Goal: Task Accomplishment & Management: Manage account settings

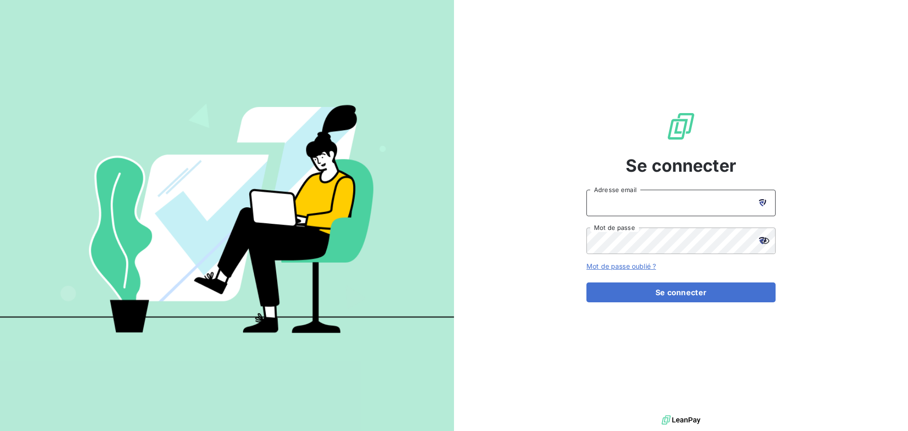
click at [624, 203] on input "Adresse email" at bounding box center [681, 203] width 189 height 26
click at [587, 282] on button "Se connecter" at bounding box center [681, 292] width 189 height 20
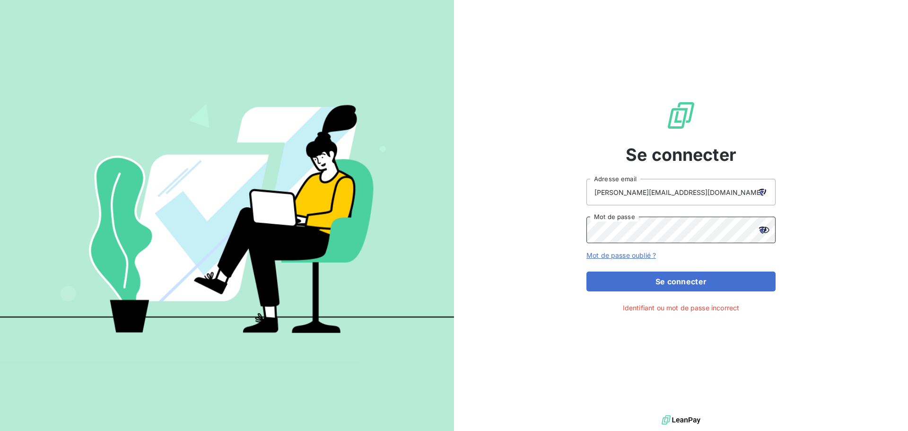
click at [519, 243] on div "Se connecter [PERSON_NAME][EMAIL_ADDRESS][DOMAIN_NAME] Adresse email Mot de pas…" at bounding box center [681, 206] width 454 height 413
click at [587, 272] on button "Se connecter" at bounding box center [681, 282] width 189 height 20
drag, startPoint x: 679, startPoint y: 195, endPoint x: 598, endPoint y: 193, distance: 80.9
click at [598, 193] on input "[PERSON_NAME][EMAIL_ADDRESS][DOMAIN_NAME]" at bounding box center [681, 192] width 189 height 26
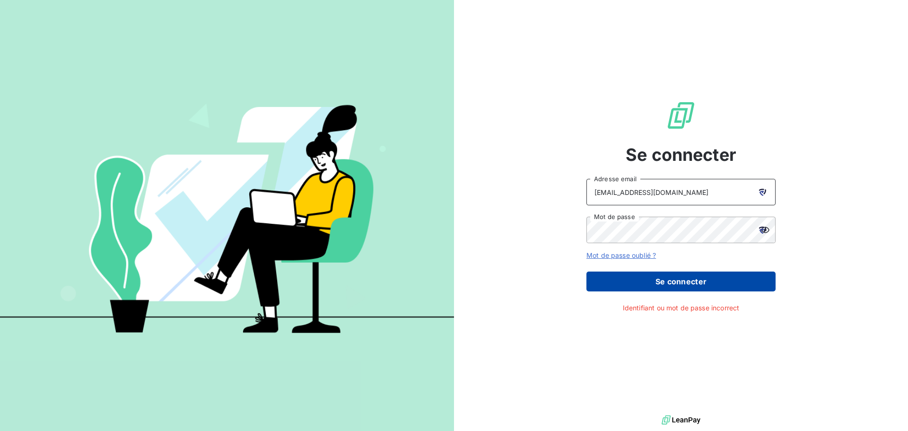
type input "[EMAIL_ADDRESS][DOMAIN_NAME]"
click at [668, 280] on button "Se connecter" at bounding box center [681, 282] width 189 height 20
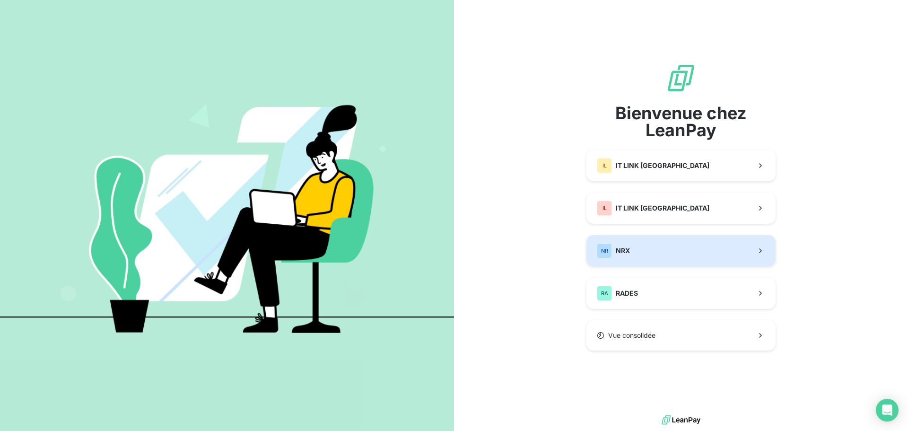
click at [647, 254] on button "NR NRX" at bounding box center [681, 250] width 189 height 31
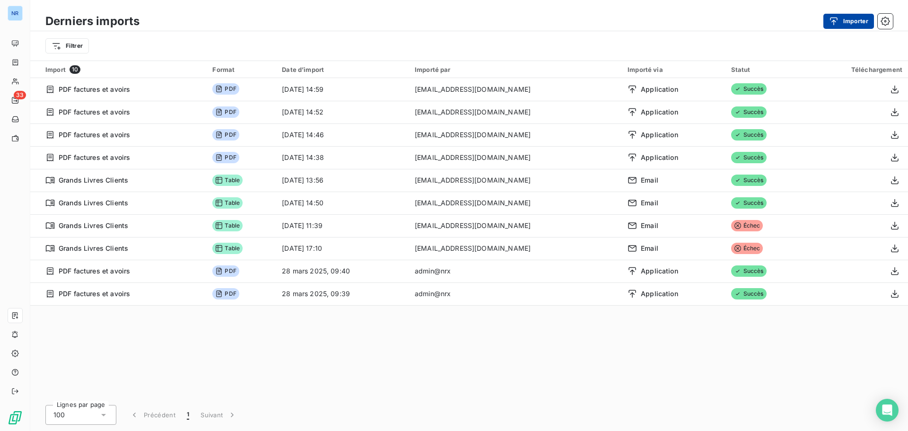
click at [831, 23] on icon "button" at bounding box center [833, 21] width 9 height 9
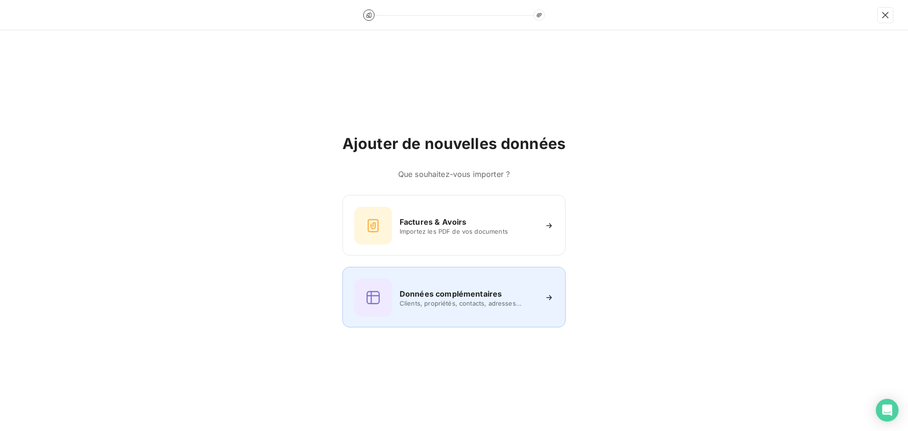
click at [520, 312] on div "Données complémentaires Clients, propriétés, contacts, adresses..." at bounding box center [454, 298] width 200 height 38
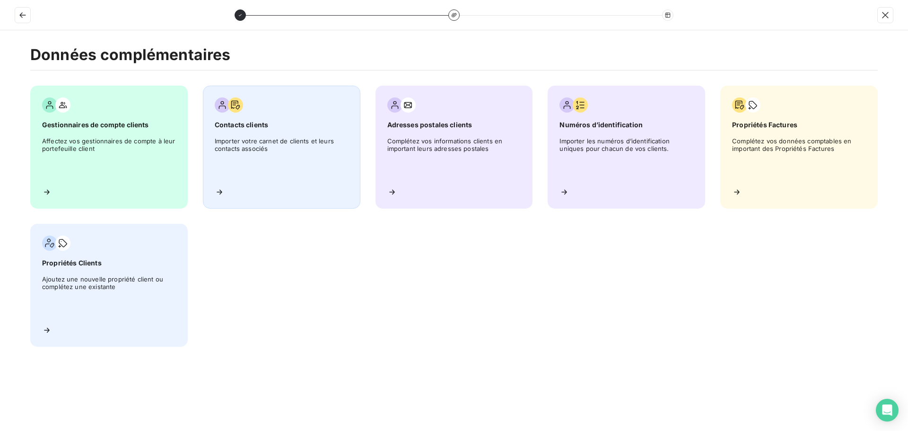
click at [270, 124] on span "Contacts clients" at bounding box center [282, 124] width 134 height 9
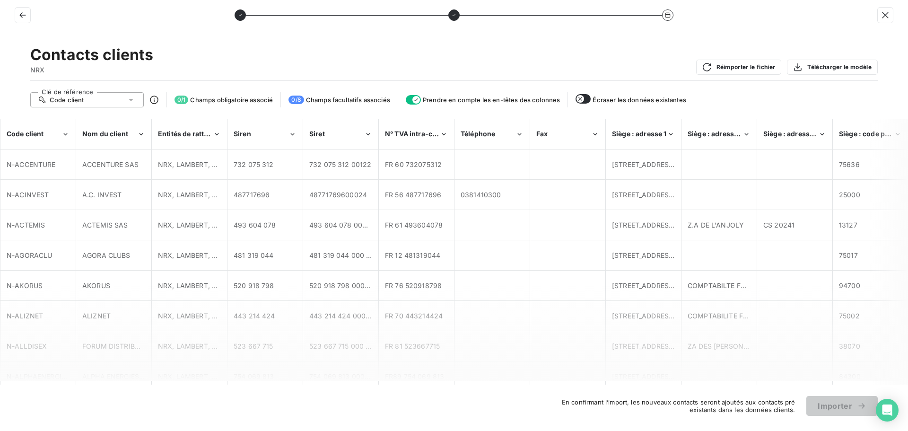
click at [423, 47] on div "Contacts clients NRX Réimporter le fichier Télécharger le modèle" at bounding box center [454, 62] width 848 height 35
click at [131, 99] on icon at bounding box center [131, 100] width 5 height 2
click at [131, 99] on icon at bounding box center [131, 100] width 4 height 2
click at [51, 138] on div "Code client" at bounding box center [34, 133] width 55 height 9
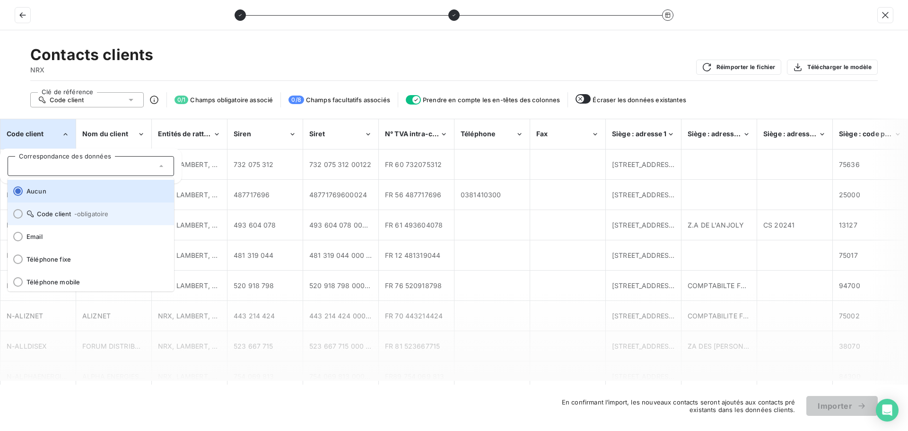
click at [53, 216] on span "Code client - obligatoire" at bounding box center [96, 214] width 140 height 8
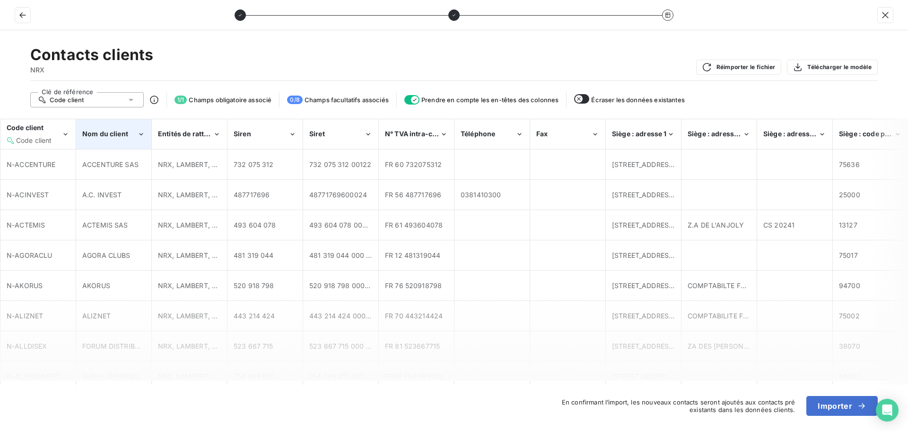
click at [109, 138] on div "Nom du client" at bounding box center [109, 133] width 55 height 9
click at [201, 55] on div "Contacts clients NRX Réimporter le fichier Télécharger le modèle" at bounding box center [454, 62] width 848 height 35
click at [642, 140] on div "Siège : adresse 1" at bounding box center [643, 134] width 74 height 29
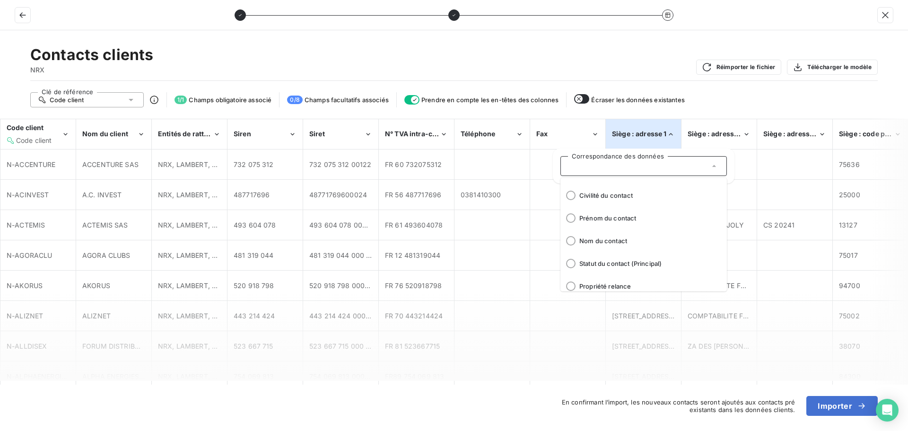
scroll to position [117, 0]
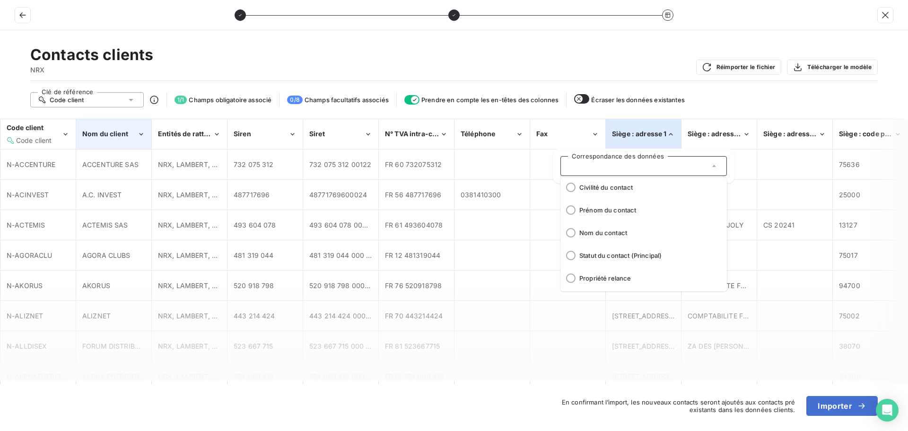
click at [119, 132] on span "Nom du client" at bounding box center [105, 134] width 46 height 8
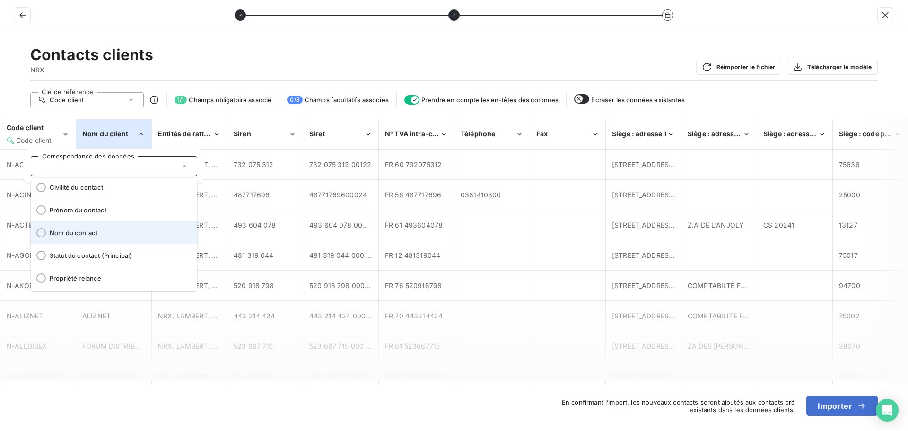
click at [125, 234] on span "Nom du contact" at bounding box center [120, 233] width 140 height 8
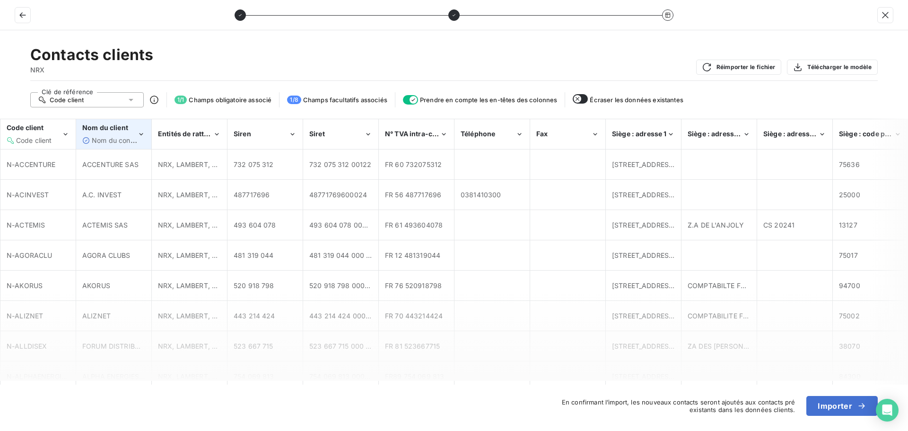
click at [120, 138] on span "Nom du contact" at bounding box center [117, 140] width 51 height 8
click at [188, 134] on span "Entités de rattachement" at bounding box center [197, 134] width 79 height 8
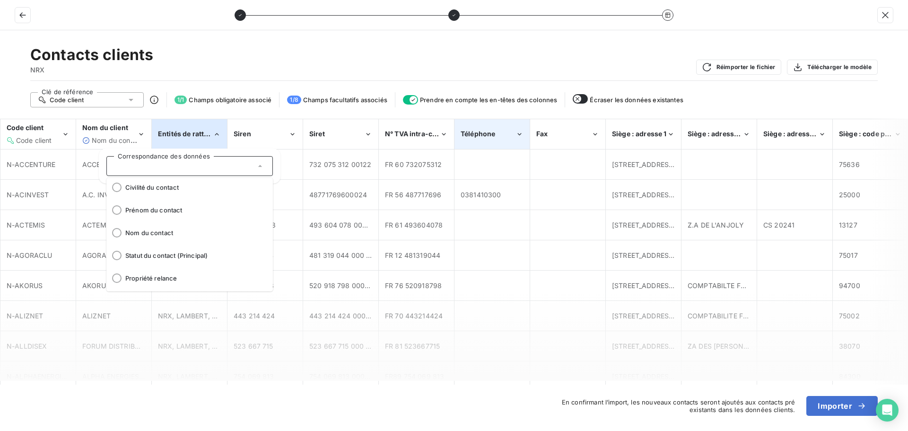
click at [492, 140] on div "Téléphone" at bounding box center [492, 134] width 74 height 29
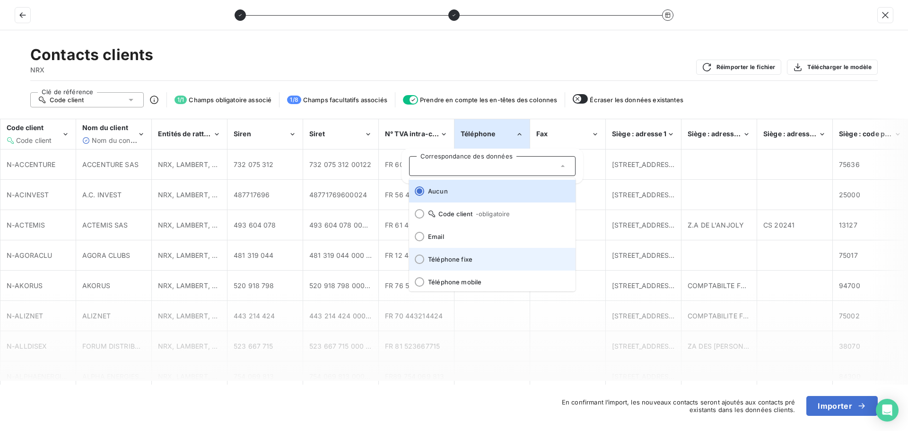
click at [526, 259] on span "Téléphone fixe" at bounding box center [498, 259] width 140 height 8
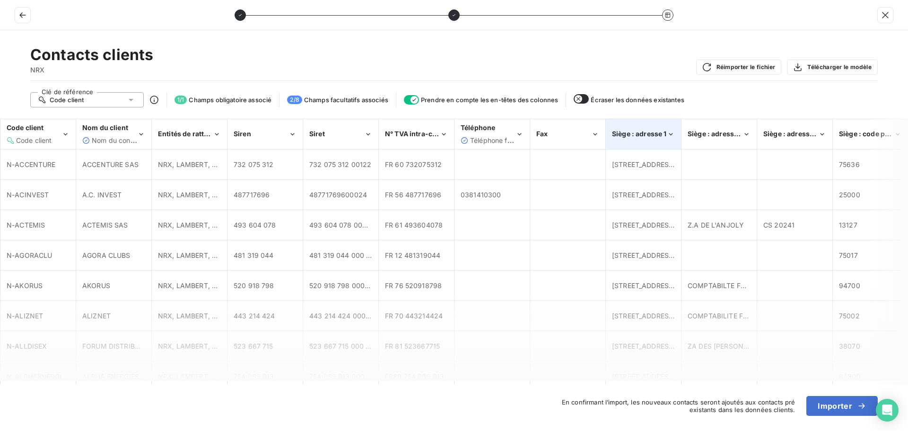
click at [646, 129] on div "Siège : adresse 1" at bounding box center [639, 133] width 55 height 9
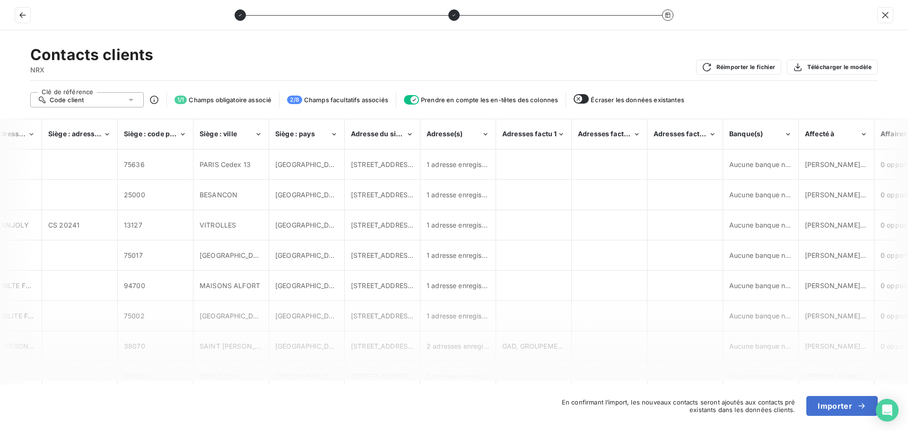
scroll to position [0, 718]
click at [229, 136] on span "Siège : ville" at bounding box center [215, 134] width 37 height 8
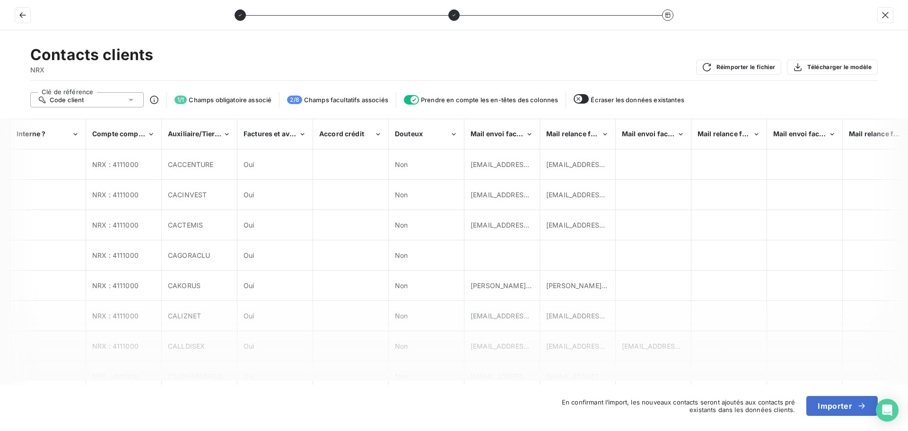
scroll to position [0, 1685]
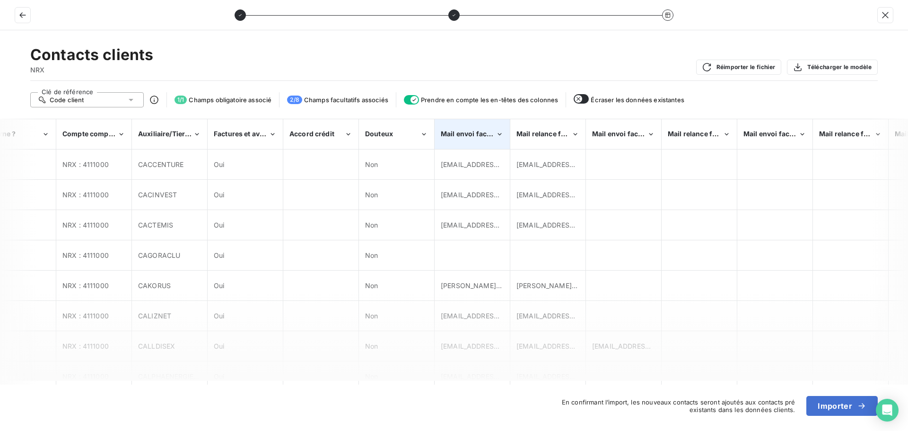
click at [465, 130] on span "Mail envoi factures Adresse du siège" at bounding box center [502, 134] width 122 height 8
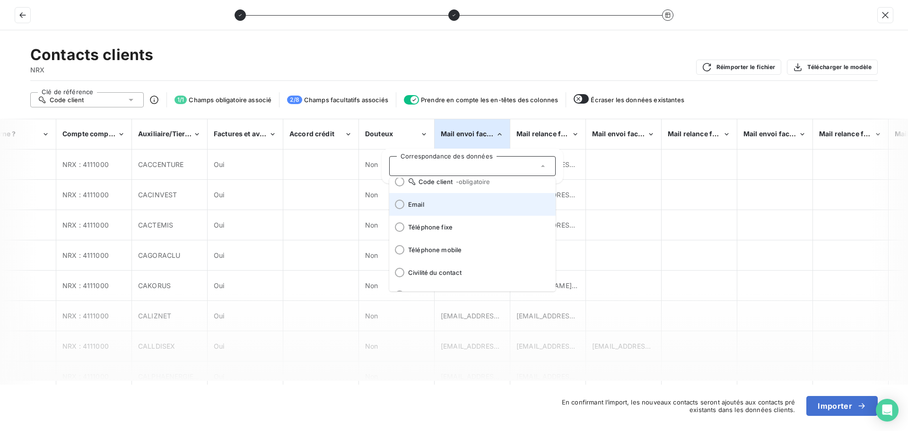
scroll to position [47, 0]
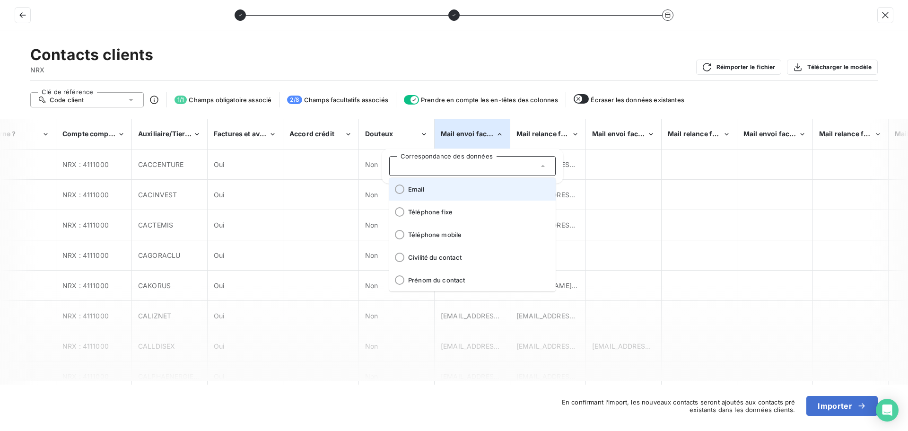
click at [439, 193] on li "Email" at bounding box center [472, 189] width 167 height 23
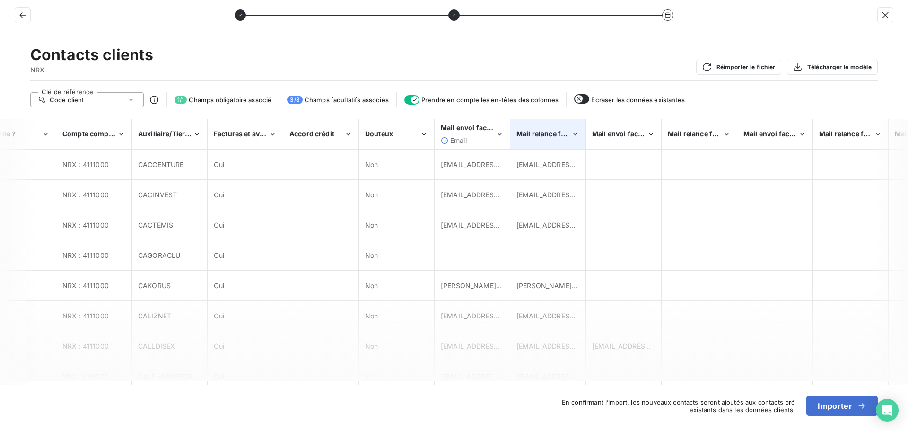
click at [553, 136] on span "Mail relance factures Adresse du siège" at bounding box center [581, 134] width 128 height 8
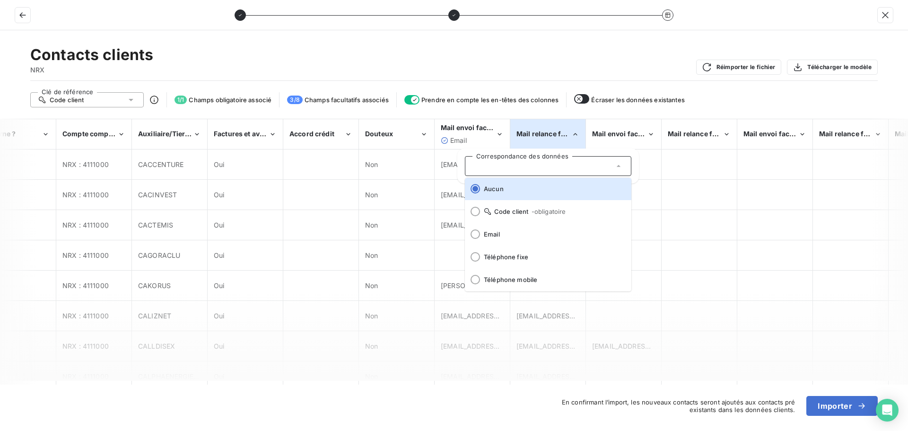
scroll to position [0, 0]
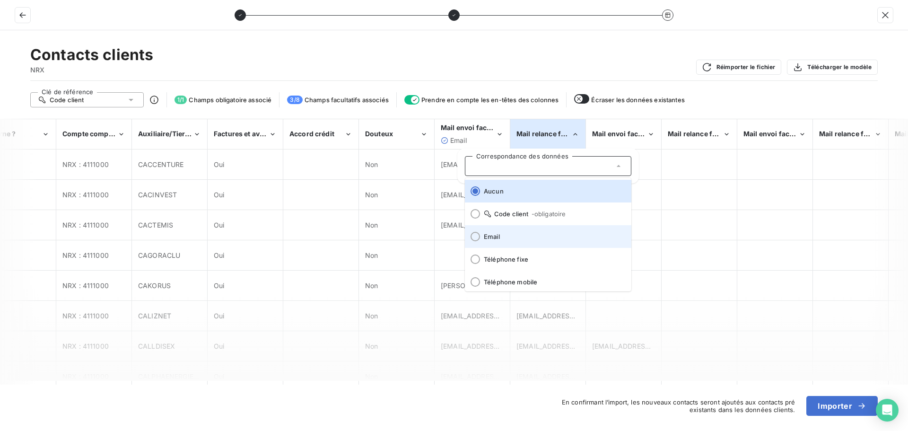
click at [532, 233] on span "Email" at bounding box center [554, 237] width 140 height 8
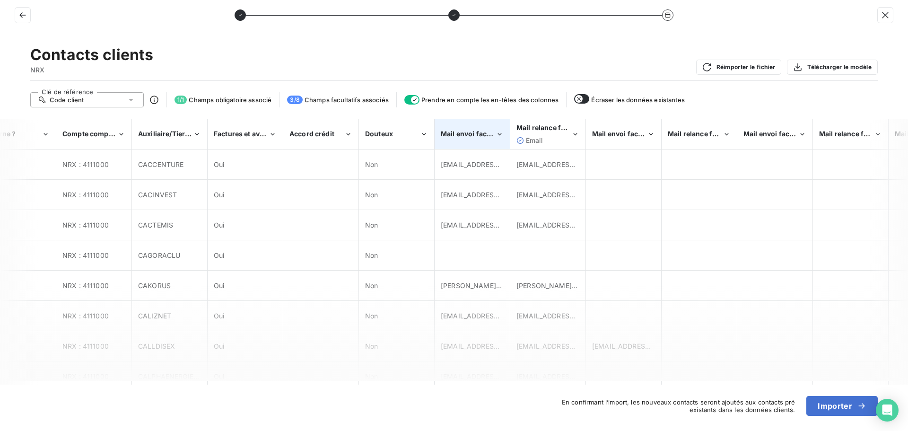
click at [475, 135] on span "Mail envoi factures Adresse du siège" at bounding box center [502, 134] width 122 height 8
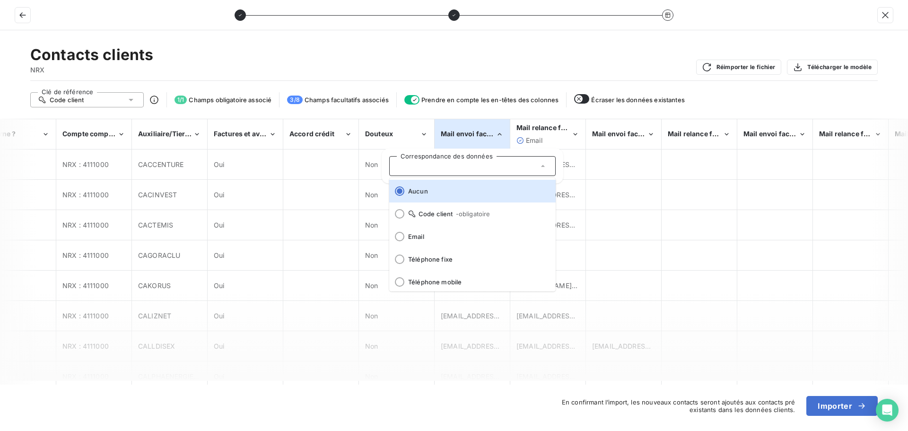
click at [619, 68] on div "Contacts clients NRX Réimporter le fichier Télécharger le modèle" at bounding box center [454, 62] width 848 height 35
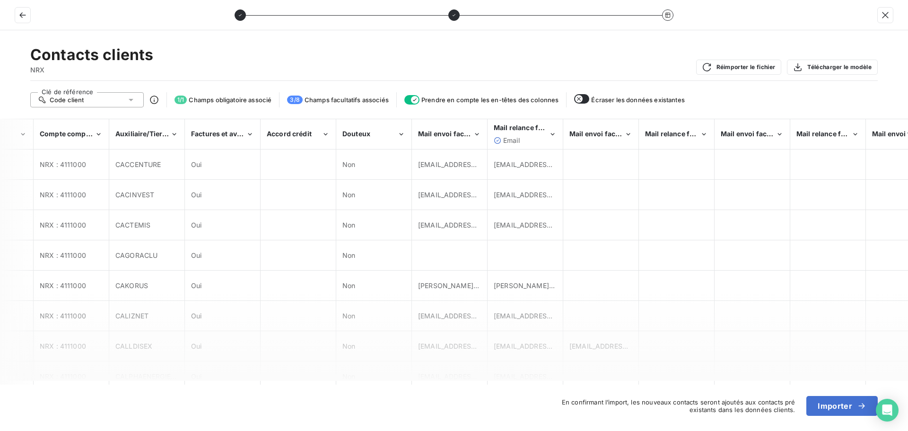
scroll to position [0, 1817]
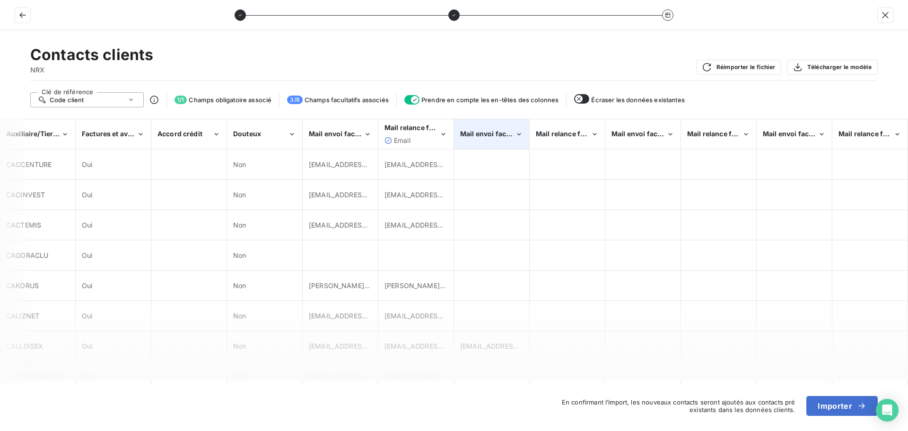
click at [517, 131] on icon "Mail envoi factures\aAdresse factu 1" at bounding box center [519, 134] width 8 height 9
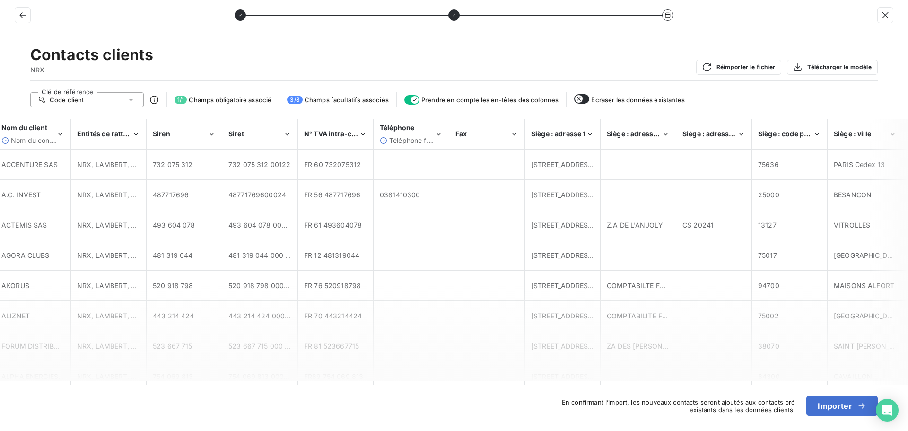
scroll to position [0, 0]
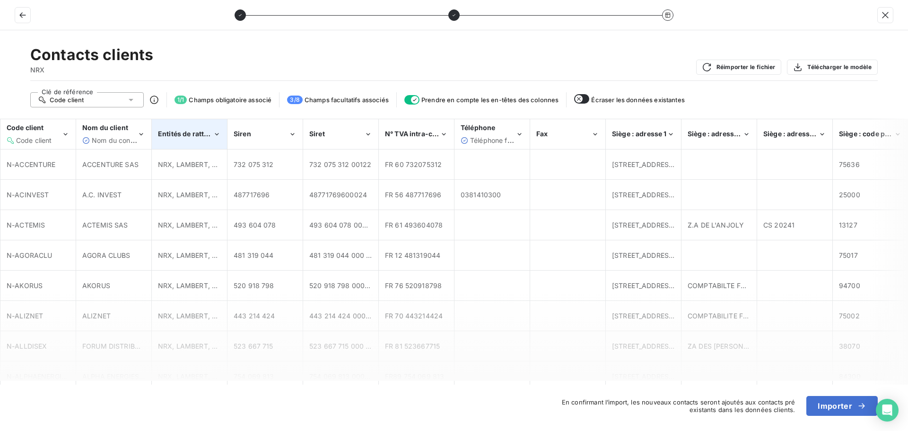
click at [219, 134] on icon "Entités de rattachement" at bounding box center [217, 134] width 8 height 9
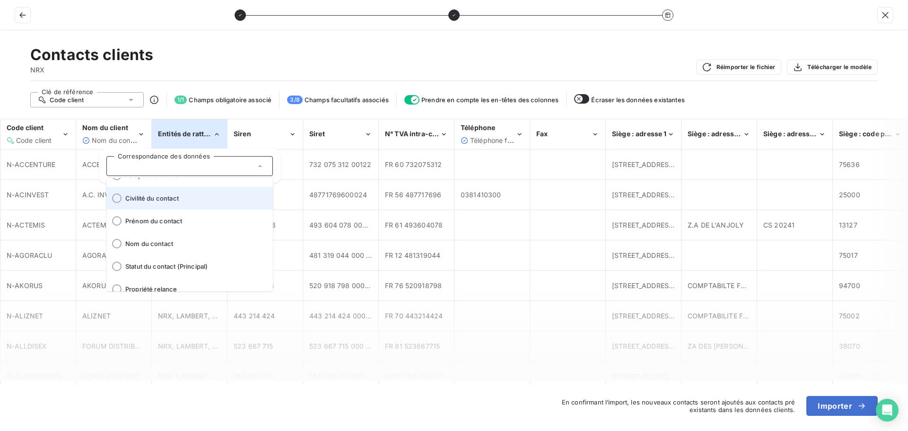
scroll to position [117, 0]
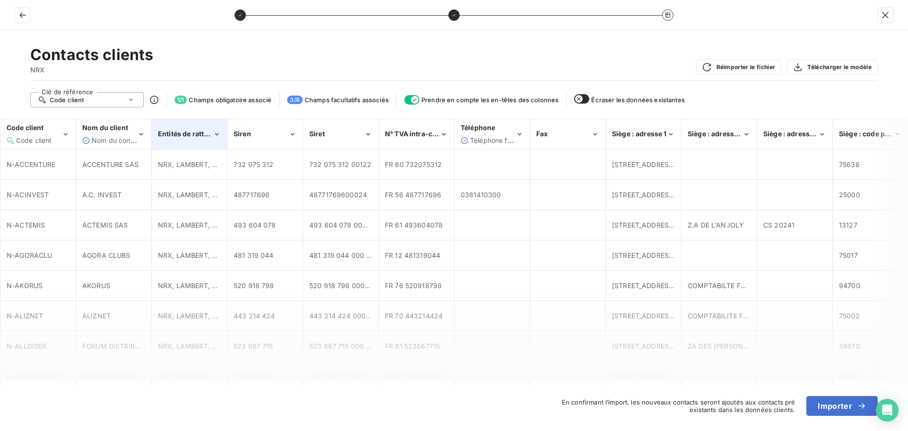
click at [319, 51] on div "Contacts clients NRX Réimporter le fichier Télécharger le modèle" at bounding box center [454, 62] width 848 height 35
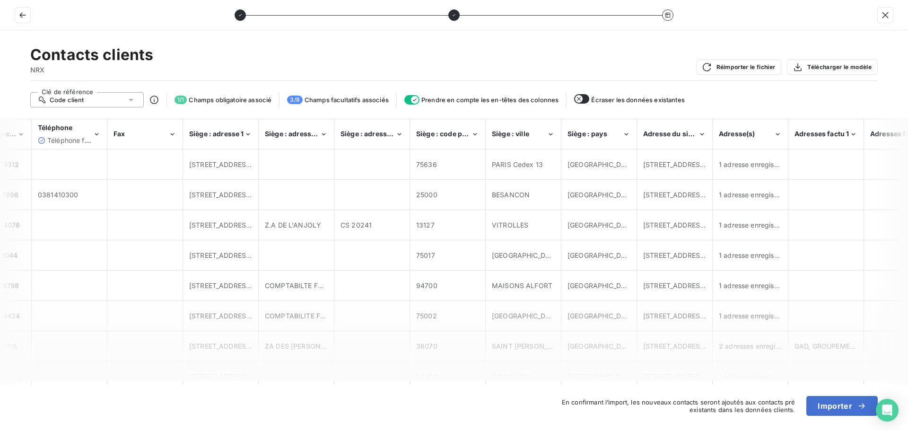
scroll to position [0, 416]
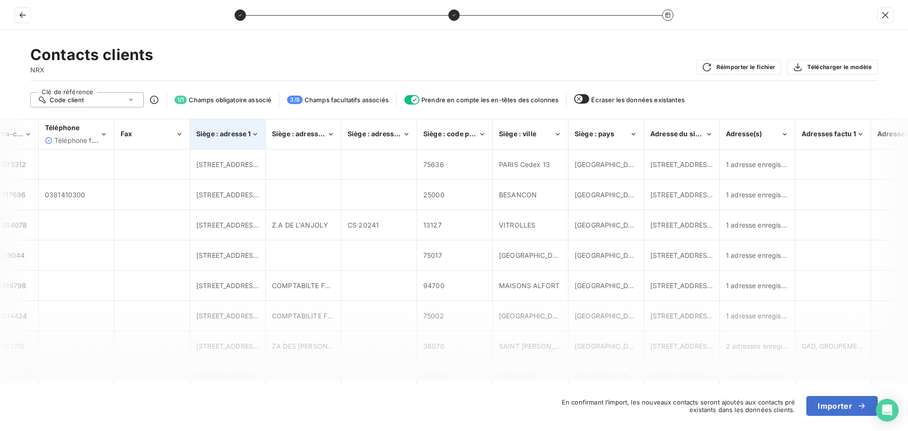
click at [251, 126] on div "Siège : adresse 1" at bounding box center [228, 134] width 74 height 29
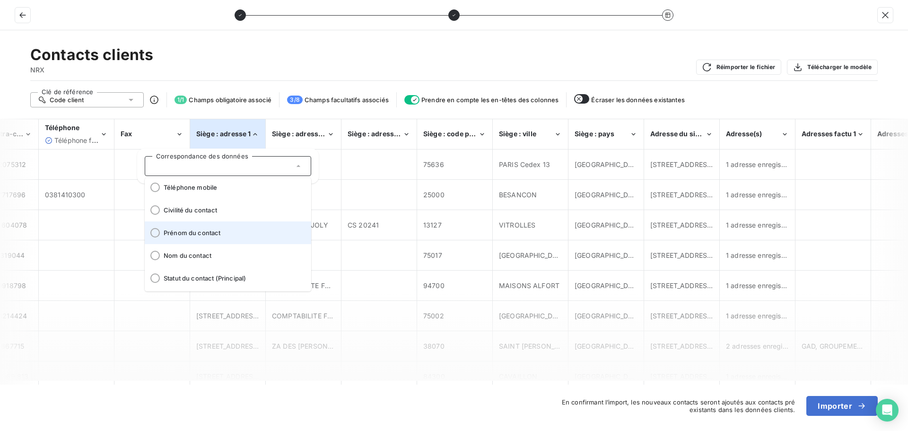
scroll to position [117, 0]
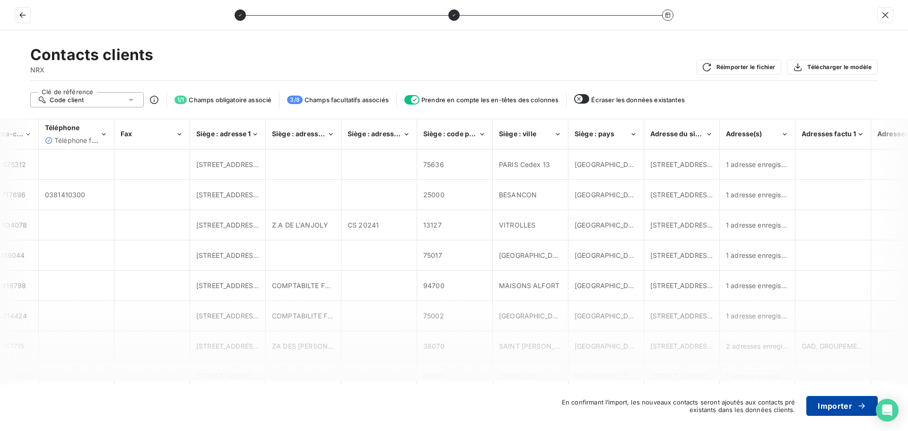
click at [841, 407] on button "Importer" at bounding box center [841, 406] width 71 height 20
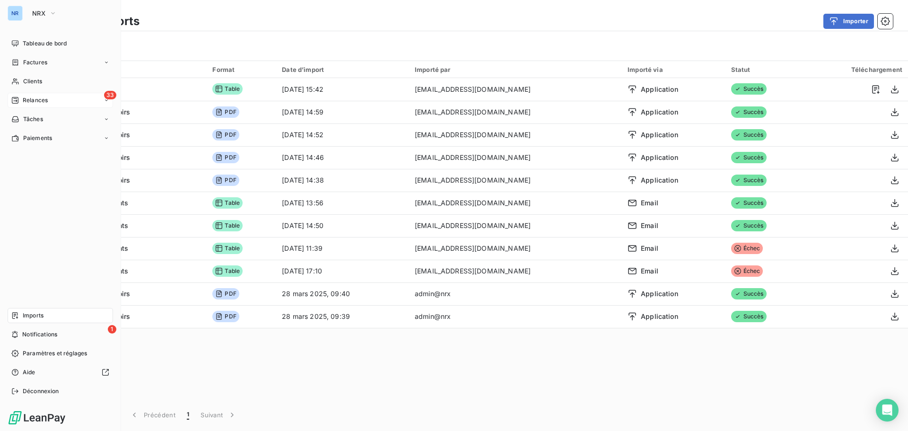
click at [40, 98] on span "Relances" at bounding box center [35, 100] width 25 height 9
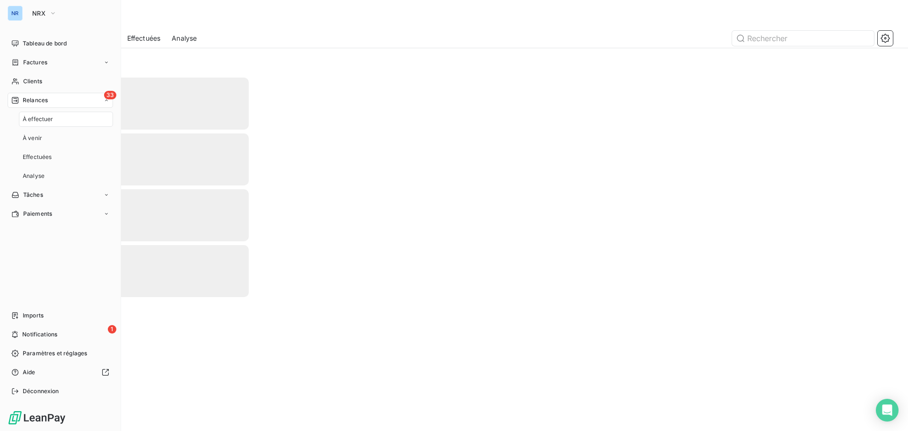
click at [55, 119] on div "À effectuer" at bounding box center [66, 119] width 94 height 15
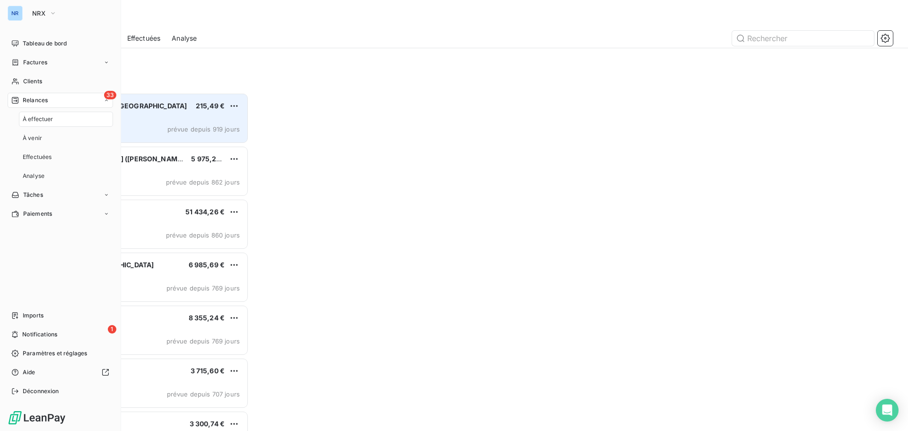
scroll to position [331, 196]
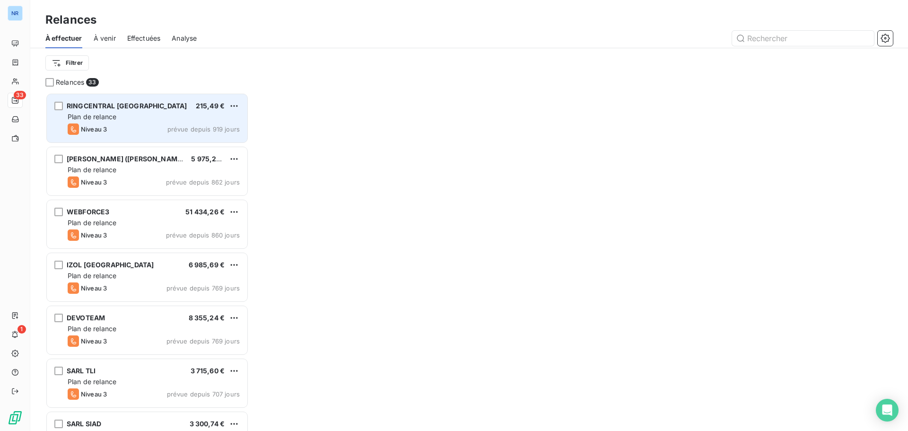
click at [109, 110] on div "RINGCENTRAL [GEOGRAPHIC_DATA]" at bounding box center [127, 105] width 120 height 9
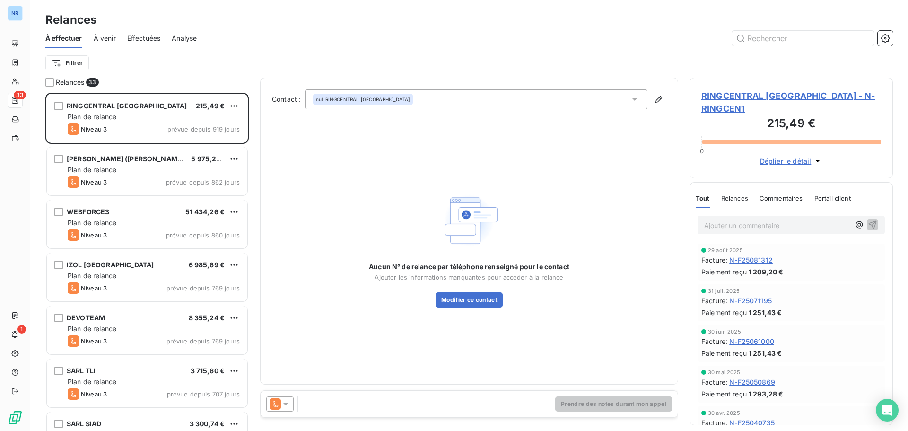
click at [287, 405] on icon at bounding box center [285, 403] width 9 height 9
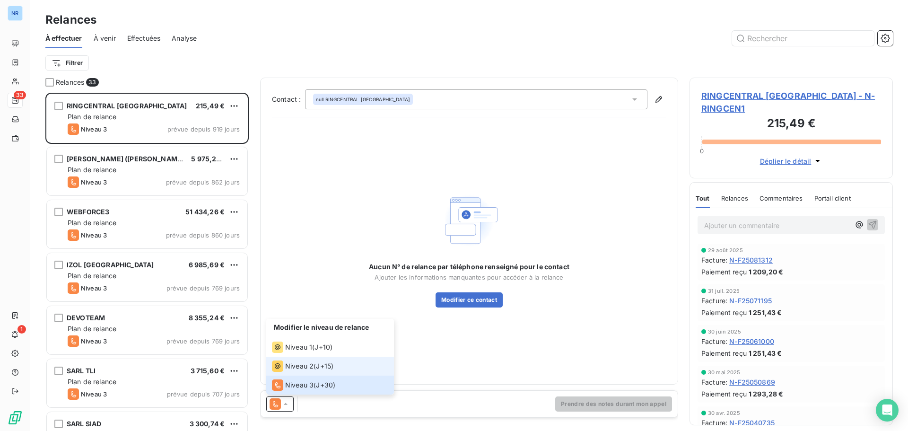
click at [291, 370] on span "Niveau 2" at bounding box center [299, 365] width 28 height 9
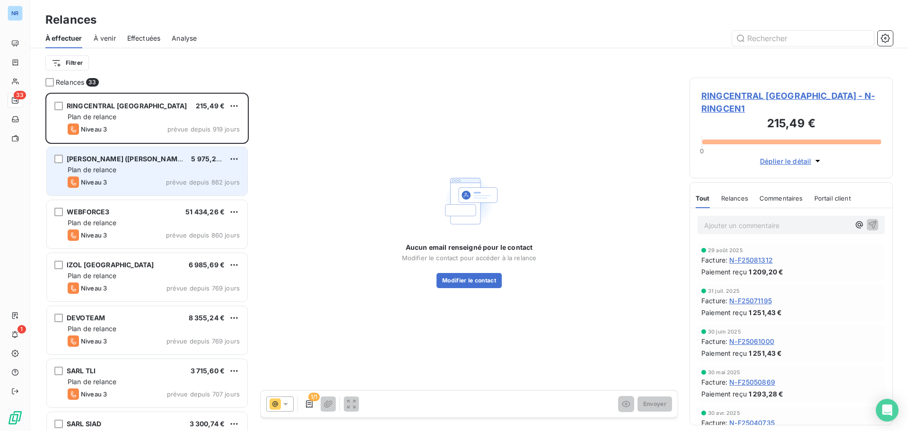
click at [99, 169] on span "Plan de relance" at bounding box center [92, 170] width 49 height 8
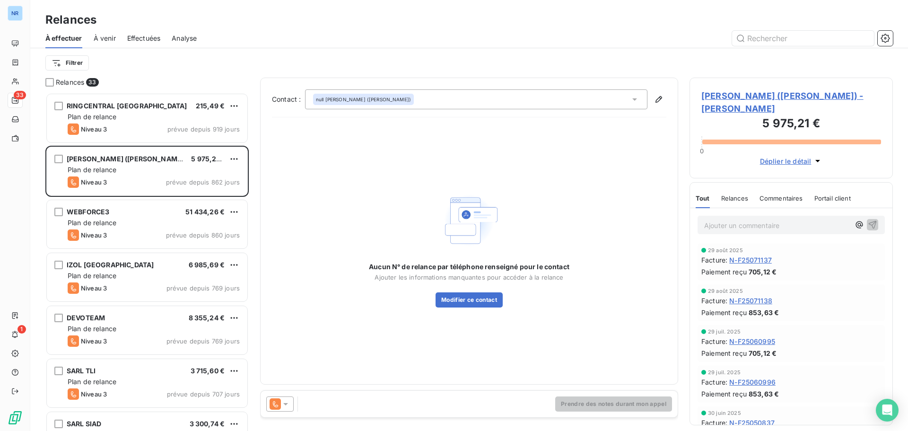
click at [286, 404] on icon at bounding box center [285, 404] width 5 height 2
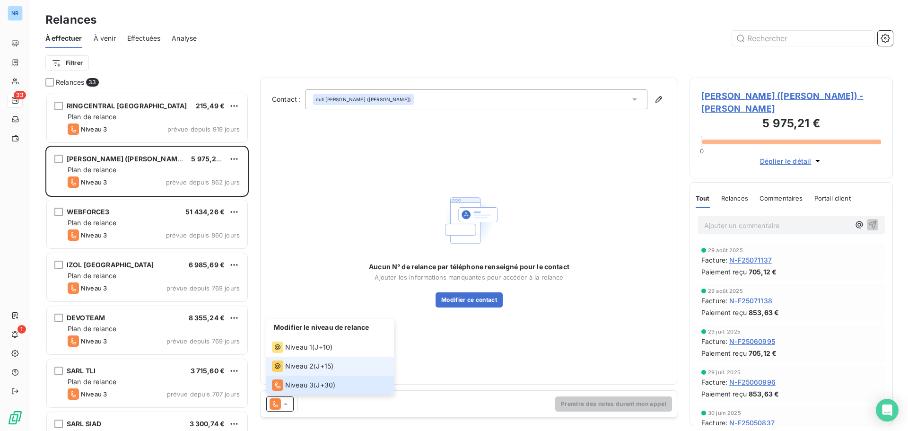
click at [321, 360] on li "Niveau 2 ( J+15 )" at bounding box center [330, 366] width 128 height 19
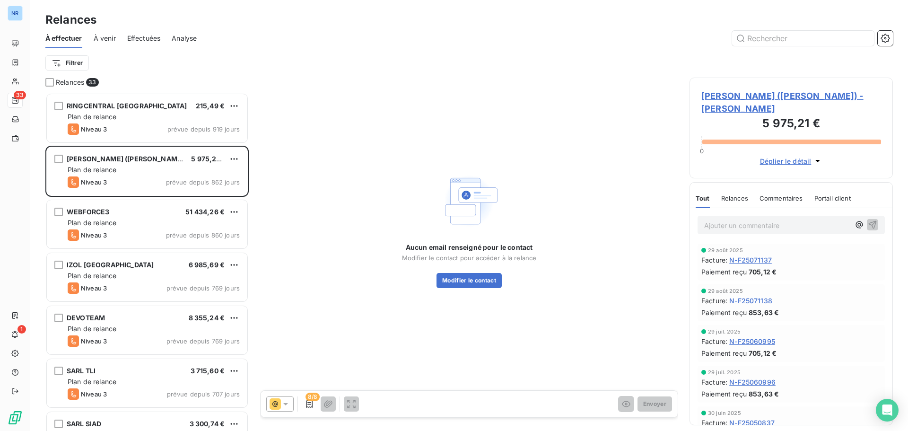
click at [285, 400] on icon at bounding box center [285, 403] width 9 height 9
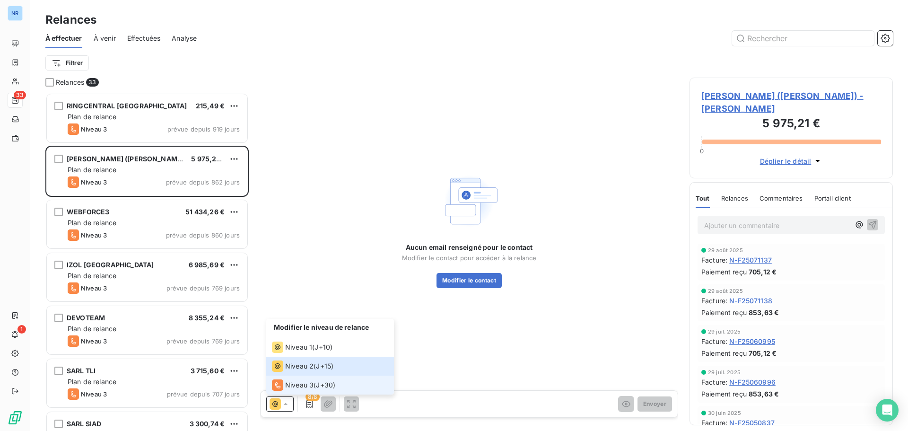
click at [298, 386] on span "Niveau 3" at bounding box center [299, 384] width 28 height 9
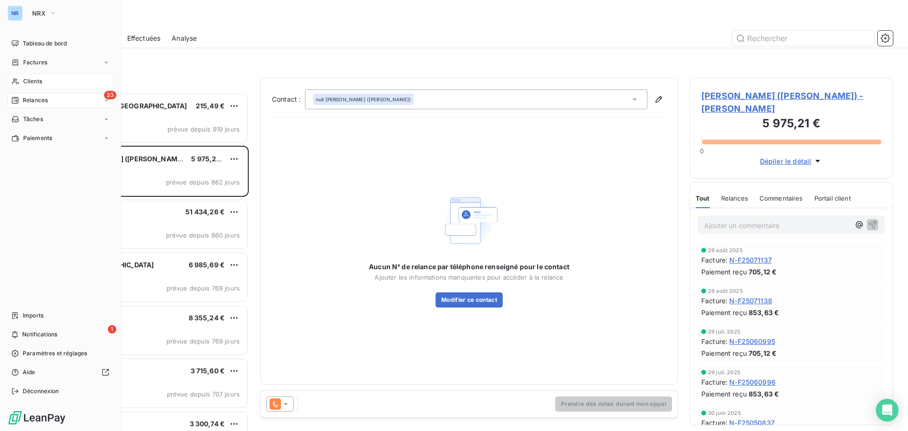
click at [43, 79] on div "Clients" at bounding box center [60, 81] width 105 height 15
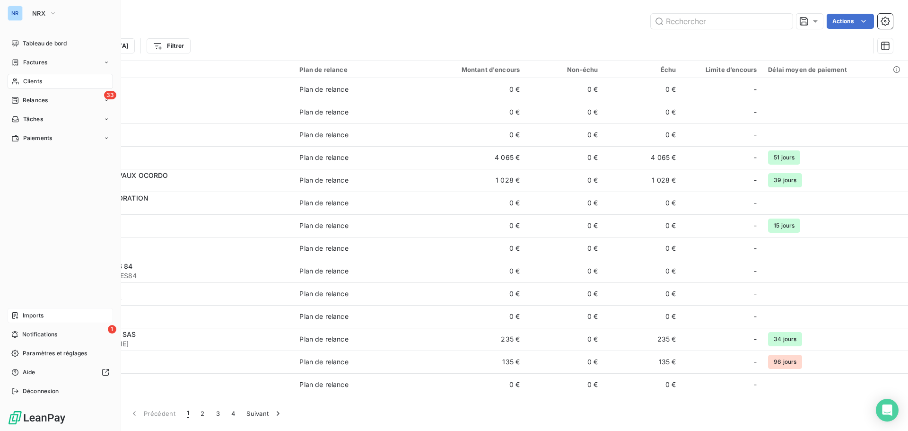
click at [48, 321] on div "Imports" at bounding box center [60, 315] width 105 height 15
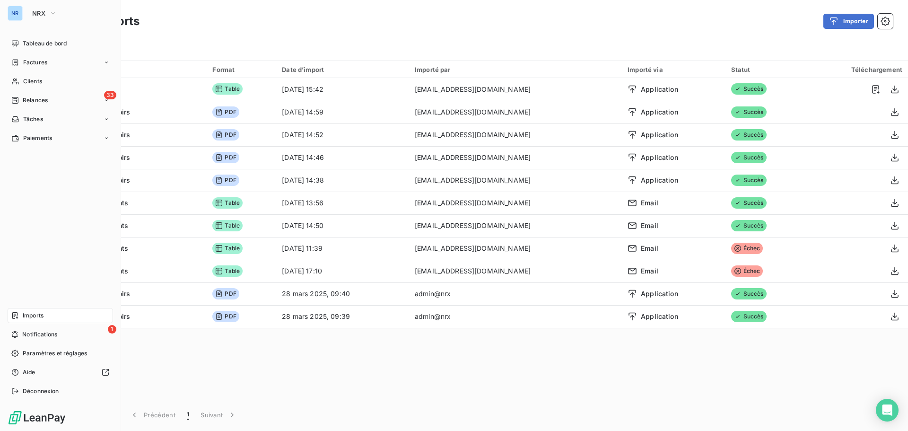
click at [35, 314] on span "Imports" at bounding box center [33, 315] width 21 height 9
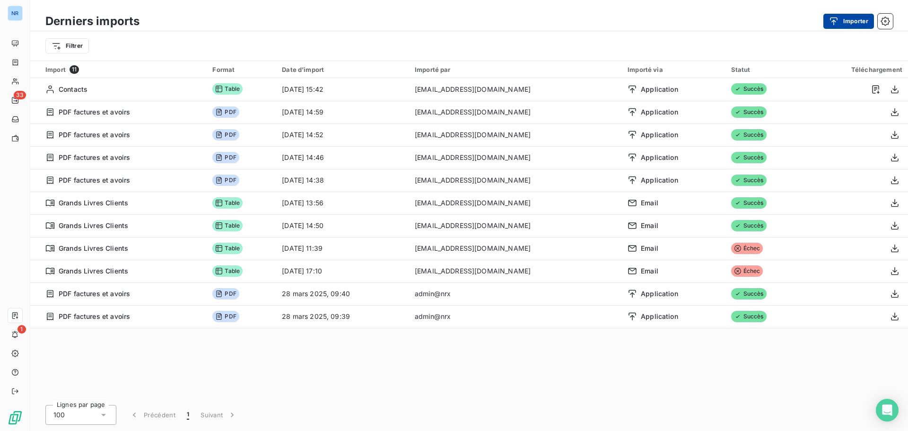
click at [854, 21] on button "Importer" at bounding box center [849, 21] width 51 height 15
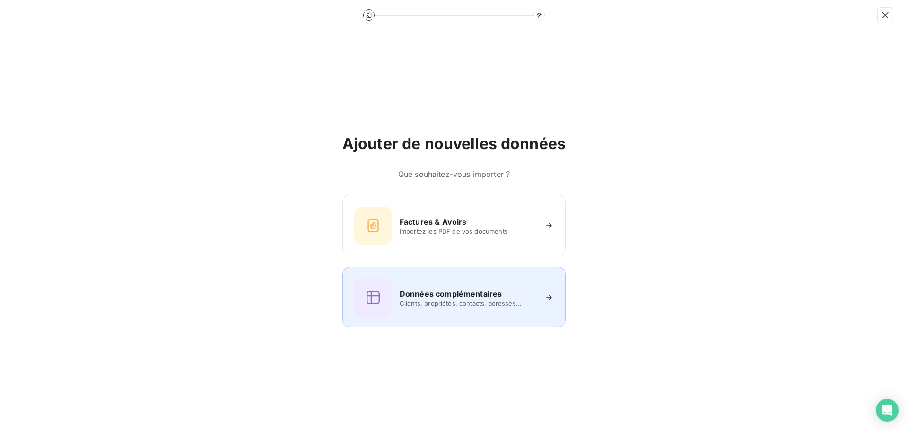
click at [429, 286] on div "Données complémentaires Clients, propriétés, contacts, adresses..." at bounding box center [454, 298] width 200 height 38
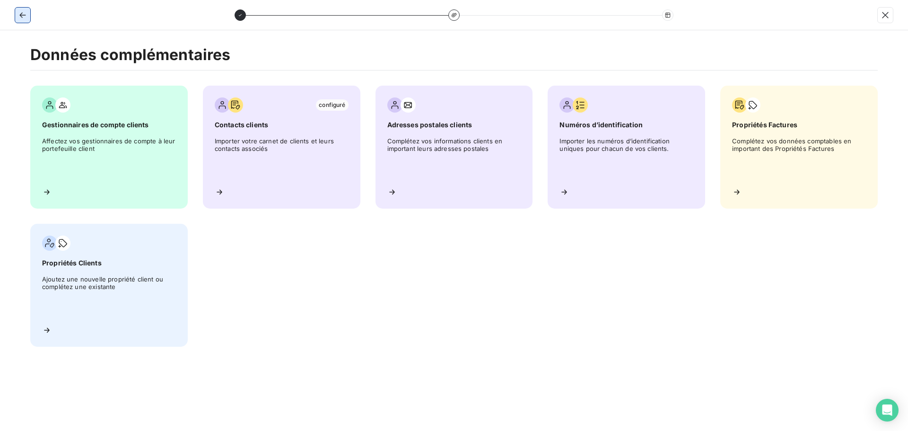
click at [26, 18] on icon "button" at bounding box center [22, 14] width 9 height 9
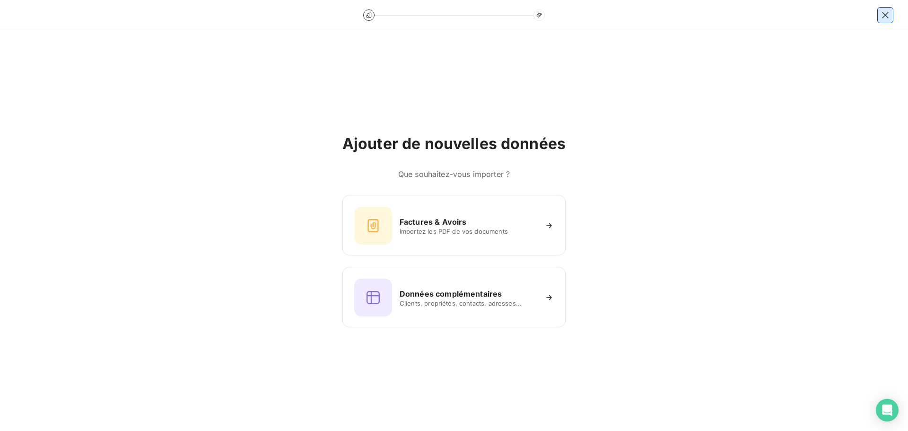
click at [880, 15] on button "button" at bounding box center [885, 15] width 15 height 15
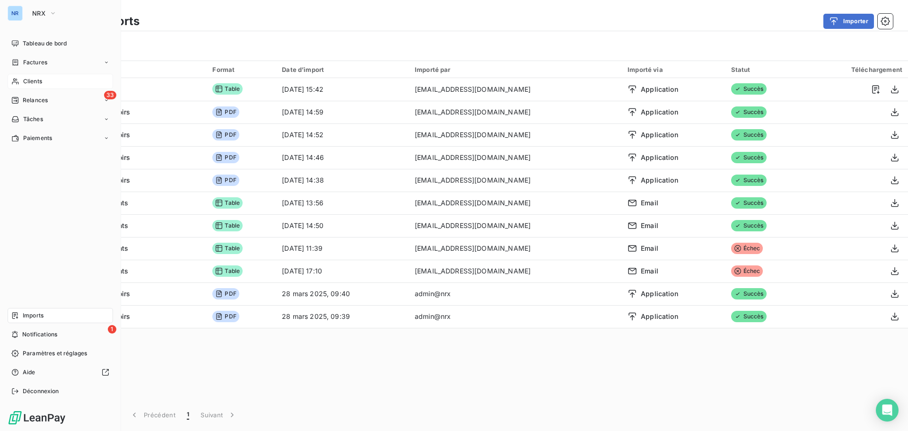
click at [39, 85] on span "Clients" at bounding box center [32, 81] width 19 height 9
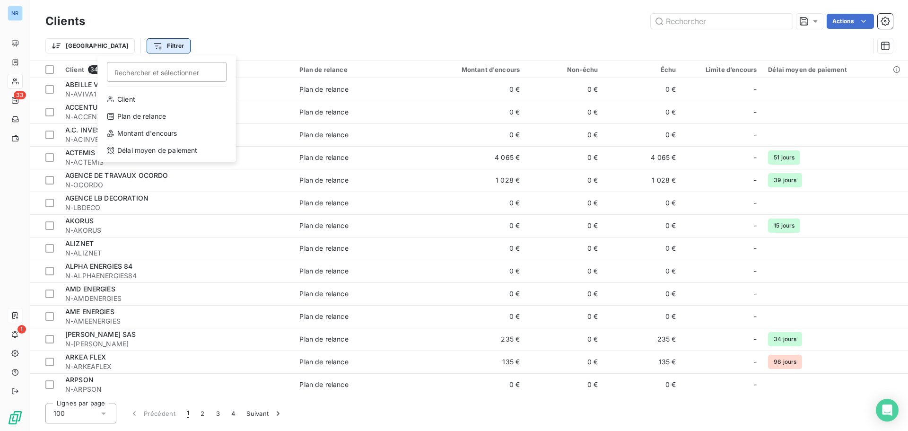
click at [131, 43] on html "NR 33 1 Clients Actions Trier Filtrer Rechercher et sélectionner Client Plan de…" at bounding box center [454, 215] width 908 height 431
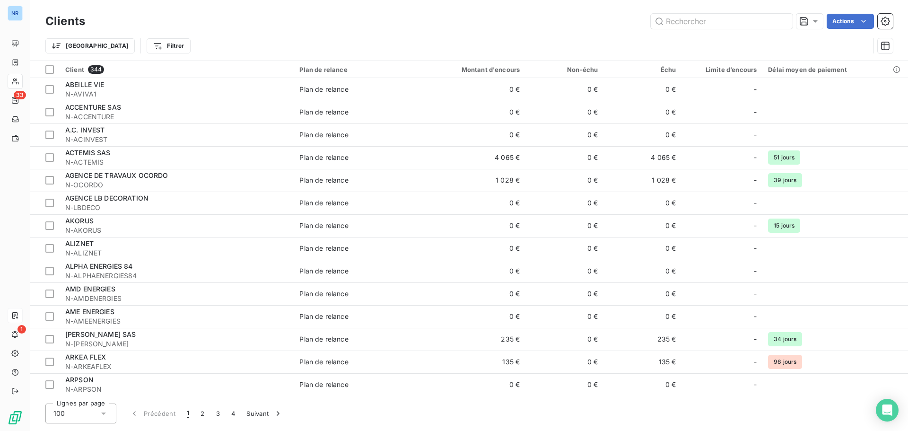
click at [78, 46] on html "NR 33 1 Clients Actions Trier Filtrer Client 344 Plan de relance Montant d'enco…" at bounding box center [454, 215] width 908 height 431
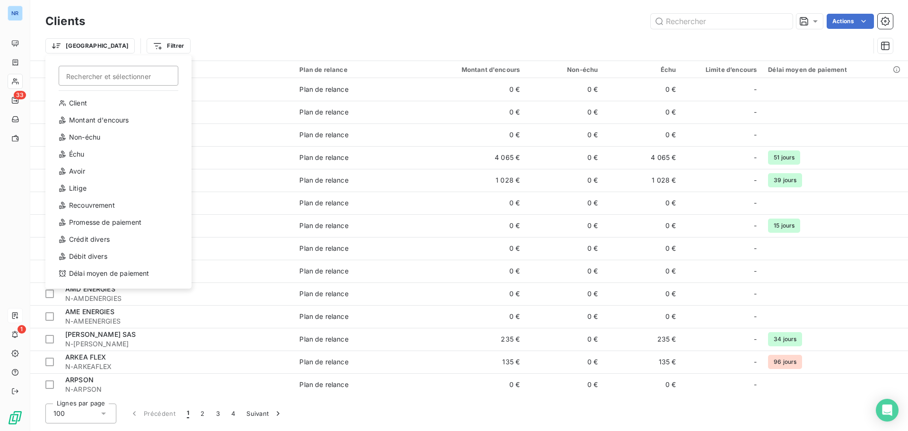
click at [78, 46] on html "NR 33 1 Clients Actions Trier Rechercher et sélectionner Client Montant d'encou…" at bounding box center [454, 215] width 908 height 431
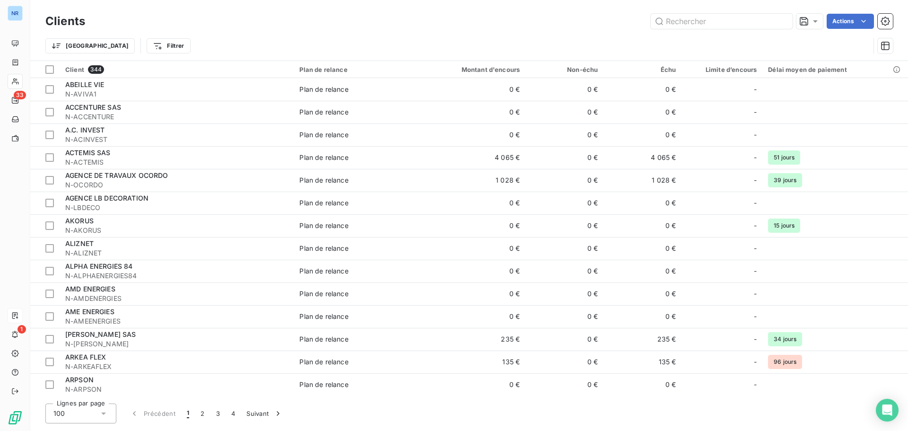
click at [360, 25] on html "NR 33 1 Clients Actions Trier Filtrer Client 344 Plan de relance Montant d'enco…" at bounding box center [454, 215] width 908 height 431
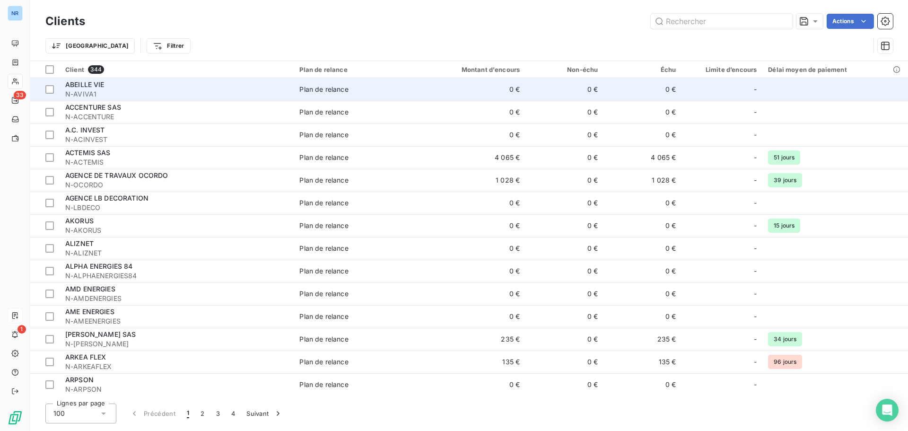
click at [258, 90] on span "N-AVIVA1" at bounding box center [176, 93] width 223 height 9
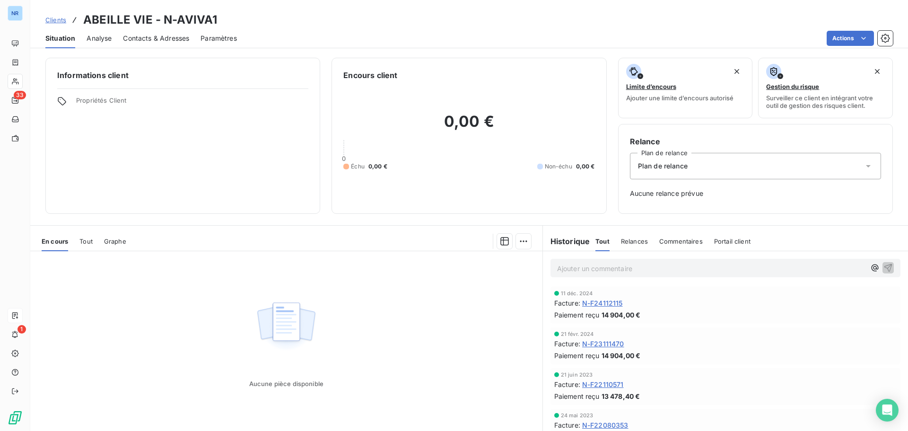
click at [147, 39] on span "Contacts & Adresses" at bounding box center [156, 38] width 66 height 9
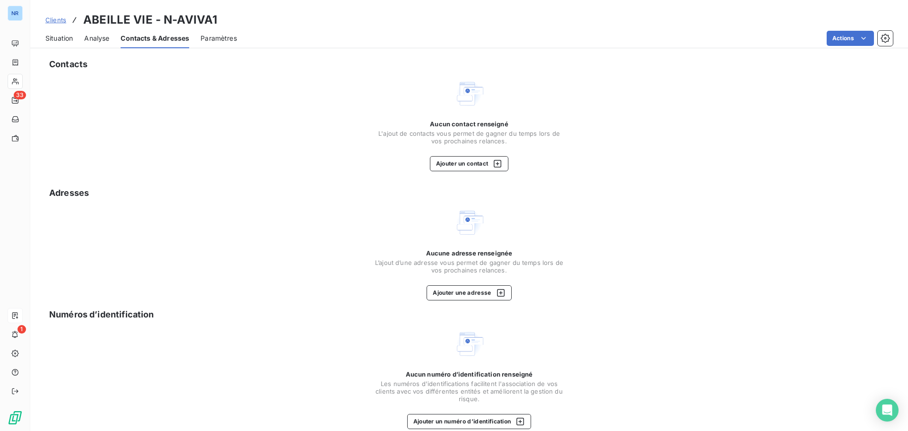
click at [61, 18] on span "Clients" at bounding box center [55, 20] width 21 height 8
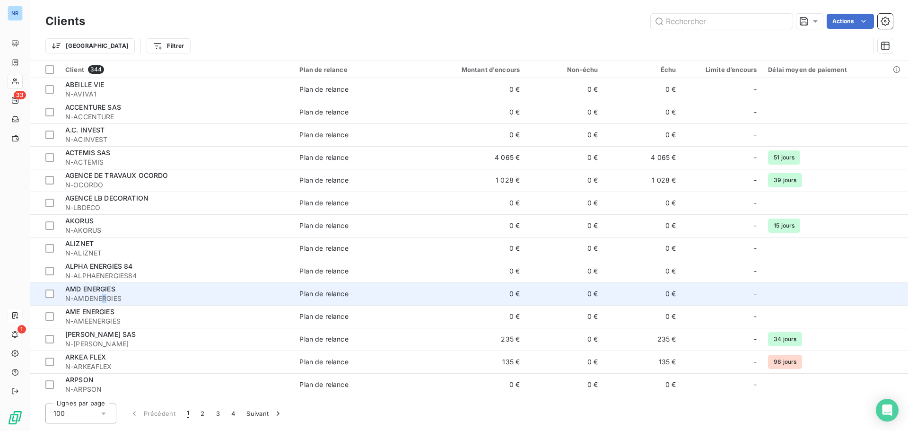
click at [105, 294] on span "N-AMDENERGIES" at bounding box center [176, 298] width 223 height 9
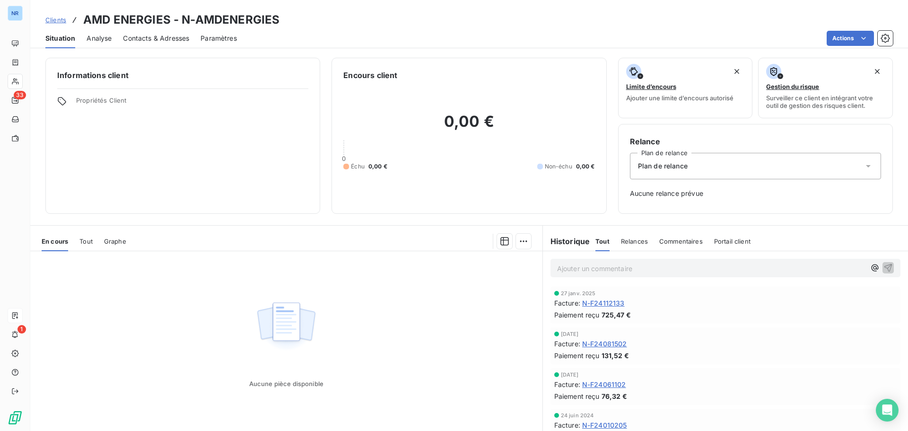
click at [152, 40] on span "Contacts & Adresses" at bounding box center [156, 38] width 66 height 9
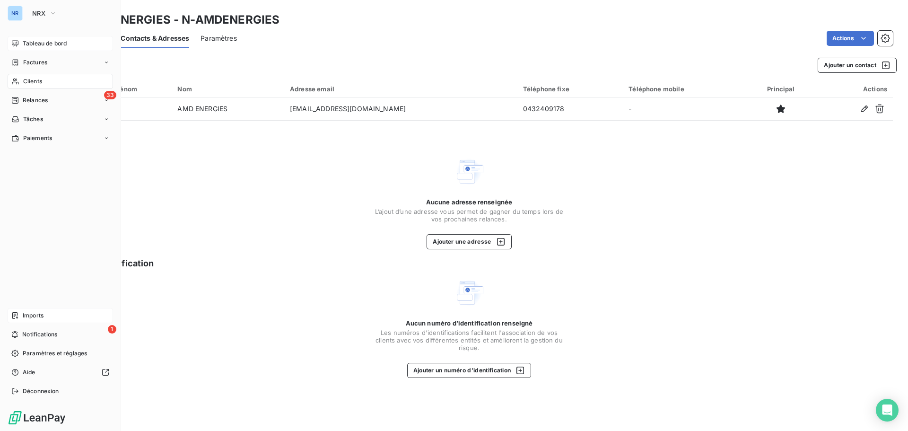
click at [27, 44] on span "Tableau de bord" at bounding box center [45, 43] width 44 height 9
